Goal: Find specific fact: Find specific fact

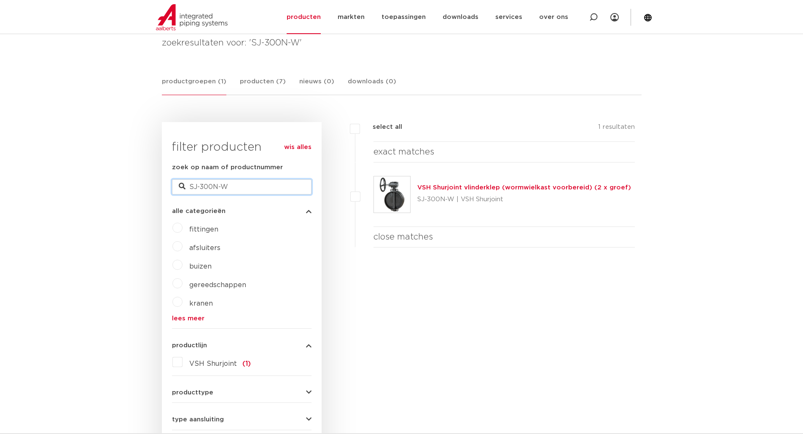
drag, startPoint x: 259, startPoint y: 190, endPoint x: 163, endPoint y: 189, distance: 96.1
click at [163, 189] on div "wis alles filter producten zoek op naam of productnummer SJ-300N-W alle categor…" at bounding box center [242, 354] width 160 height 464
type input "7135"
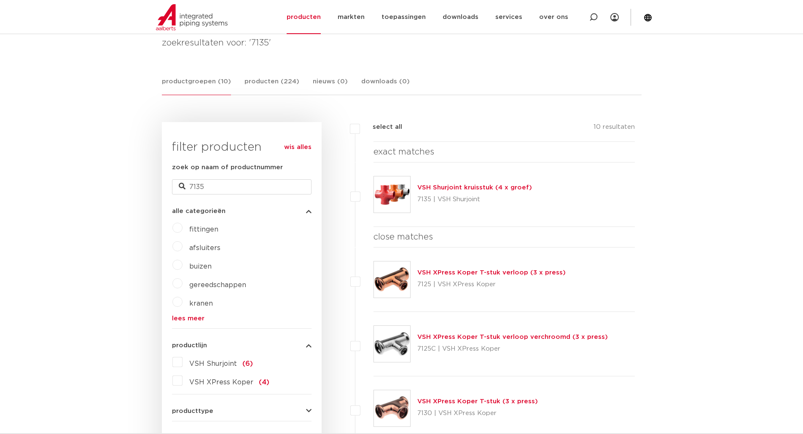
click at [464, 188] on link "VSH Shurjoint kruisstuk (4 x groef)" at bounding box center [474, 188] width 115 height 6
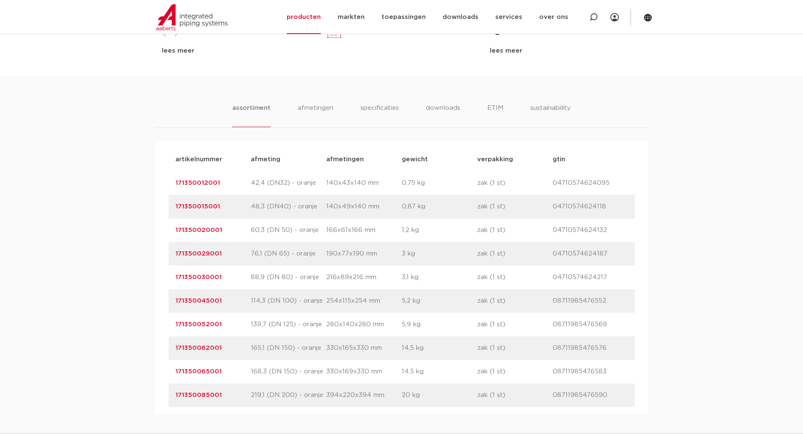
scroll to position [506, 0]
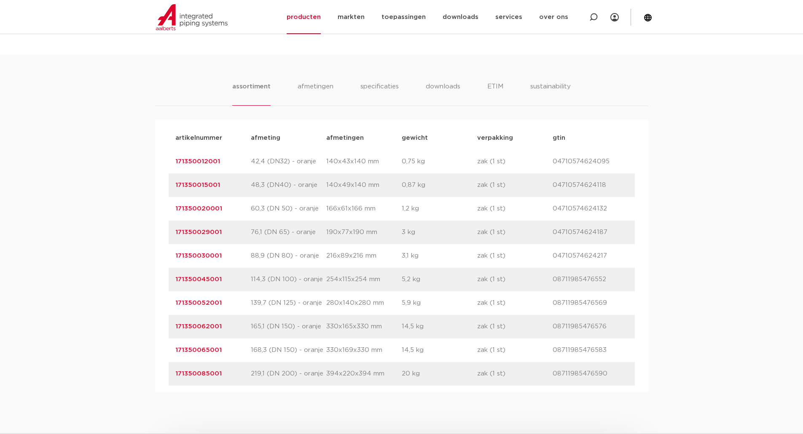
click at [110, 56] on div "assortiment [GEOGRAPHIC_DATA] specificaties downloads ETIM sustainability assor…" at bounding box center [401, 224] width 803 height 338
drag, startPoint x: 220, startPoint y: 162, endPoint x: 171, endPoint y: 157, distance: 48.7
click at [171, 157] on div "artikelnummer 171350012001 afmeting 42,4 (DN32) - oranje [GEOGRAPHIC_DATA] 140x…" at bounding box center [402, 162] width 466 height 24
copy link "171350012001"
click at [672, 190] on div "assortiment [GEOGRAPHIC_DATA] specificaties downloads ETIM sustainability assor…" at bounding box center [401, 224] width 803 height 338
